Goal: Information Seeking & Learning: Check status

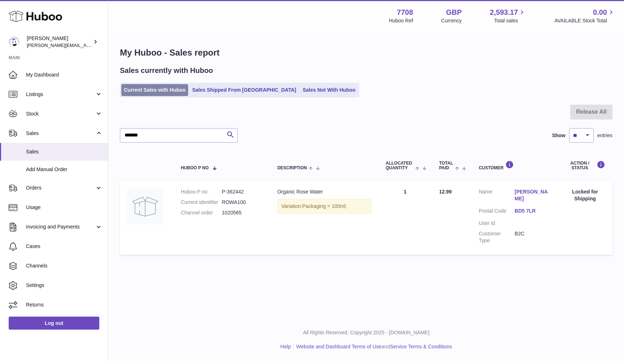
type input "*******"
click at [156, 86] on link "Current Sales with Huboo" at bounding box center [154, 90] width 67 height 12
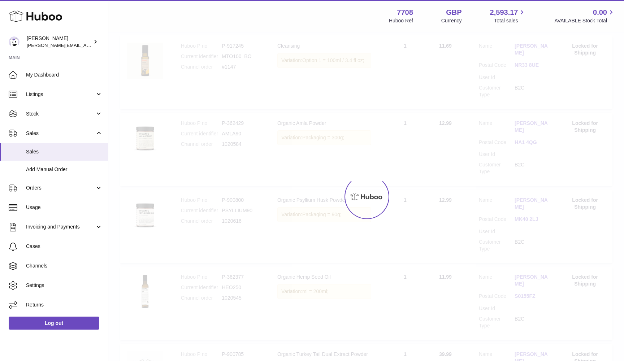
scroll to position [33, 0]
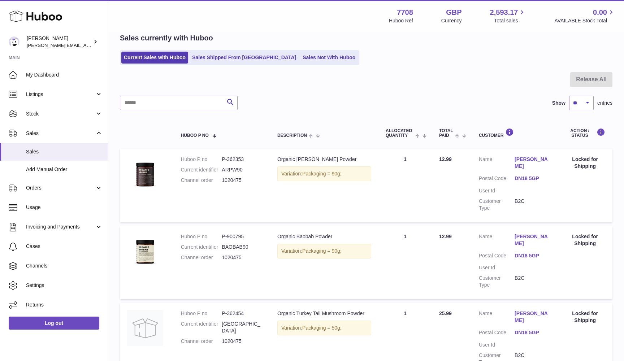
click at [227, 338] on dd "1020475" at bounding box center [242, 341] width 41 height 7
copy dd "1020475"
click at [520, 330] on link "DN18 5GP" at bounding box center [533, 333] width 36 height 7
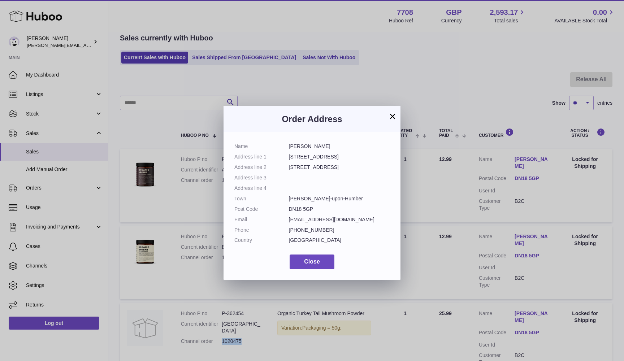
click at [392, 119] on button "×" at bounding box center [392, 116] width 9 height 9
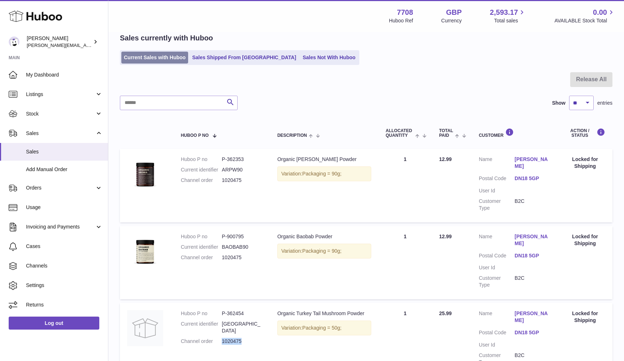
click at [141, 57] on link "Current Sales with Huboo" at bounding box center [154, 58] width 67 height 12
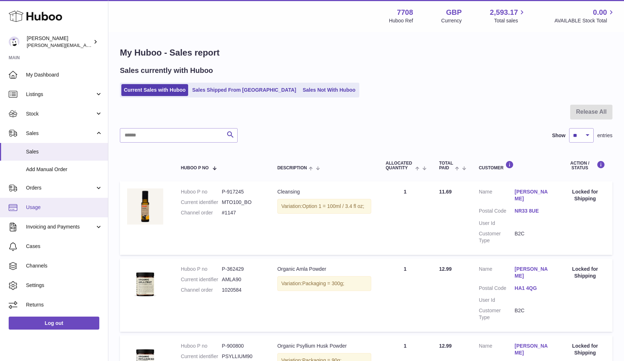
click at [50, 208] on span "Usage" at bounding box center [64, 207] width 77 height 7
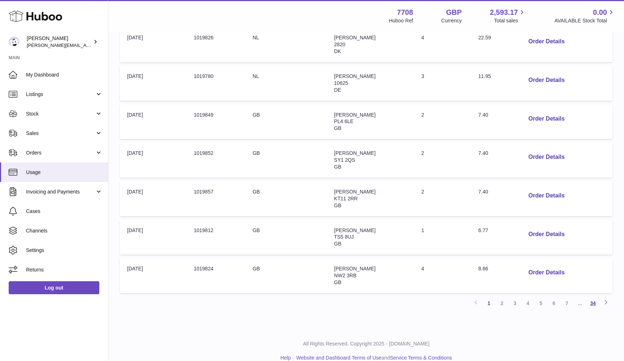
click at [592, 297] on link "34" at bounding box center [593, 303] width 13 height 13
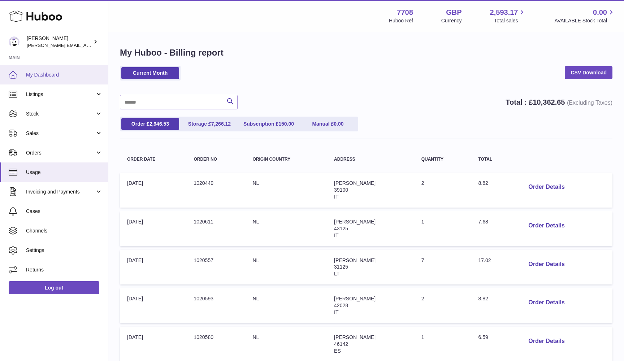
click at [44, 72] on span "My Dashboard" at bounding box center [64, 75] width 77 height 7
